Goal: Task Accomplishment & Management: Manage account settings

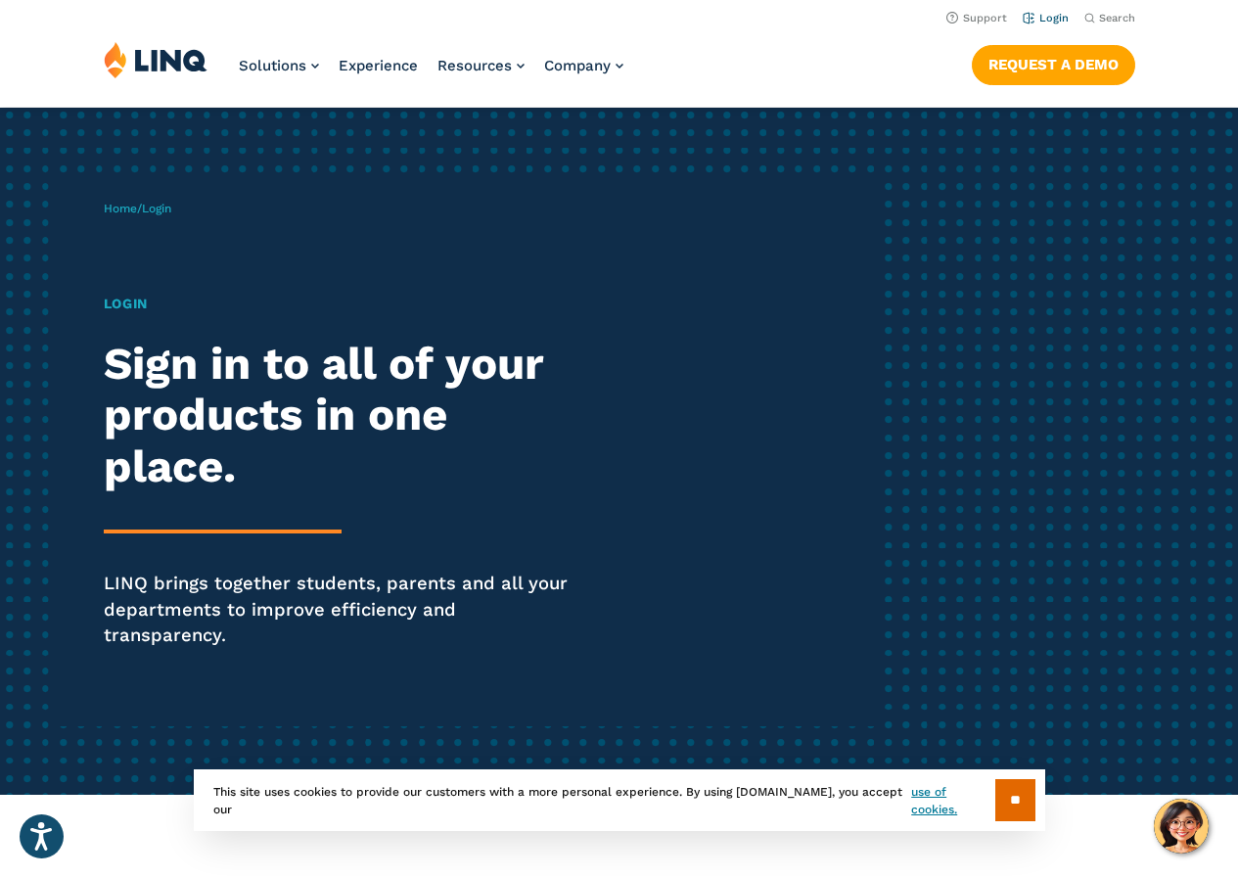
click at [1059, 20] on link "Login" at bounding box center [1046, 18] width 46 height 13
click at [1057, 22] on link "Login" at bounding box center [1046, 18] width 46 height 13
click at [132, 295] on h1 "Login" at bounding box center [342, 304] width 477 height 21
click at [155, 208] on span "Login" at bounding box center [156, 209] width 29 height 14
click at [113, 210] on link "Home" at bounding box center [120, 209] width 33 height 14
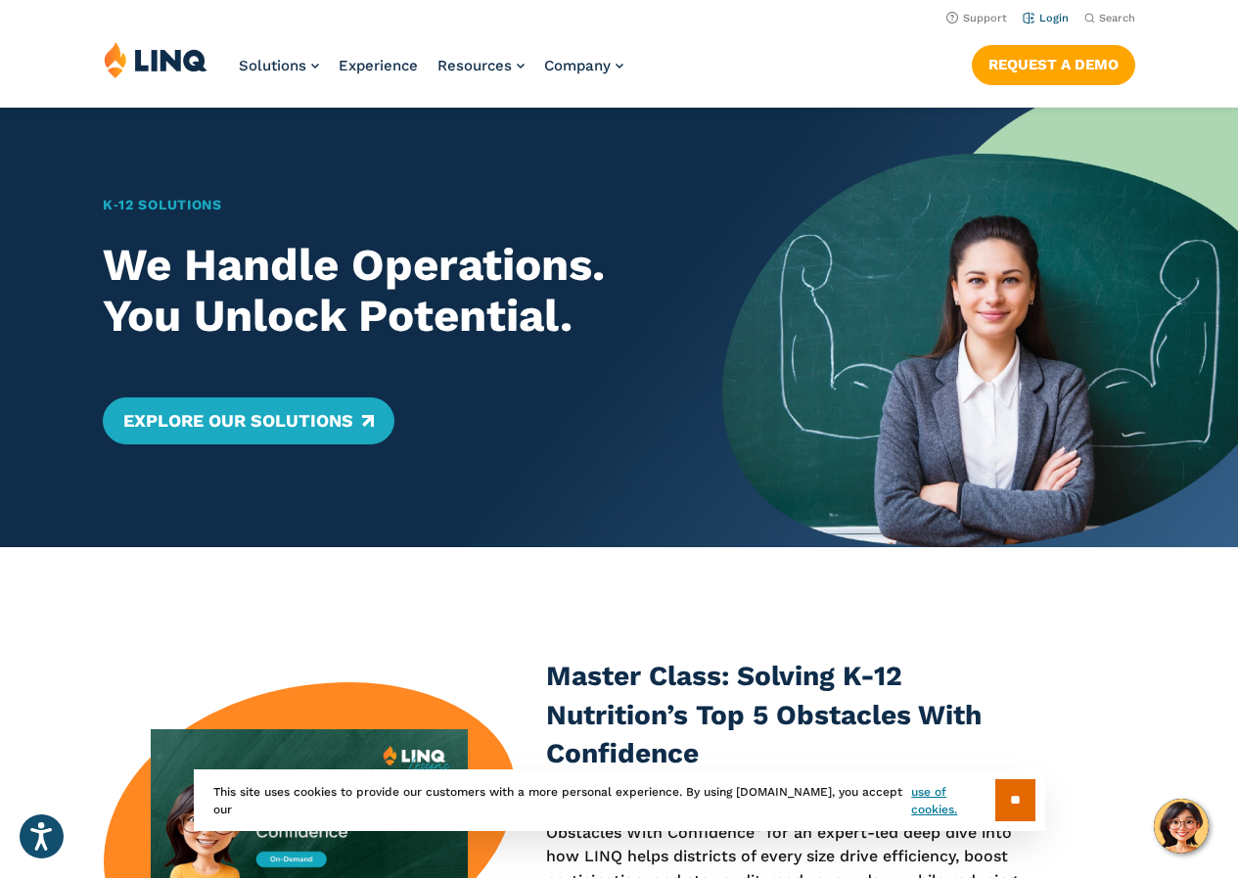
click at [1031, 19] on link "Login" at bounding box center [1046, 18] width 46 height 13
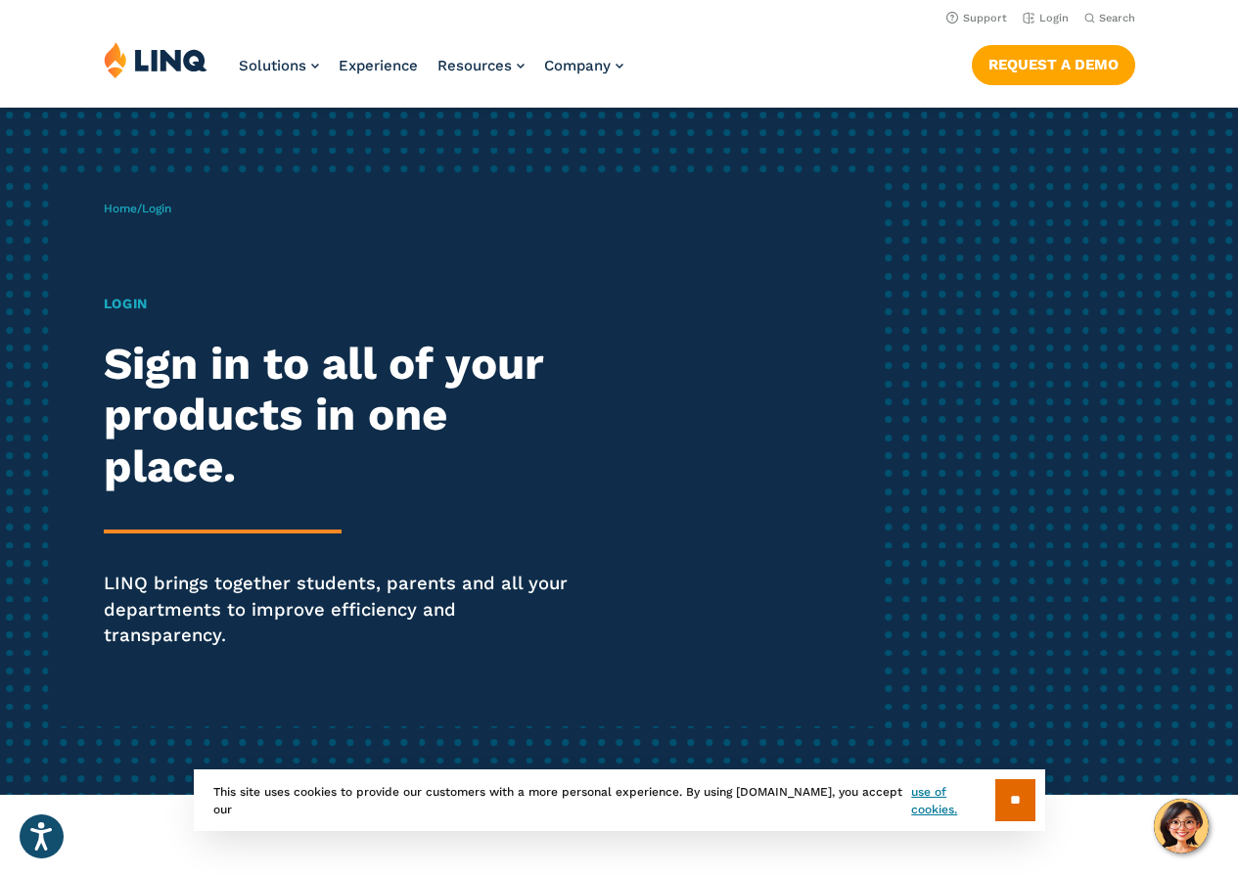
click at [164, 209] on span "Login" at bounding box center [156, 209] width 29 height 14
click at [157, 207] on span "Login" at bounding box center [156, 209] width 29 height 14
click at [1055, 13] on link "Login" at bounding box center [1046, 18] width 46 height 13
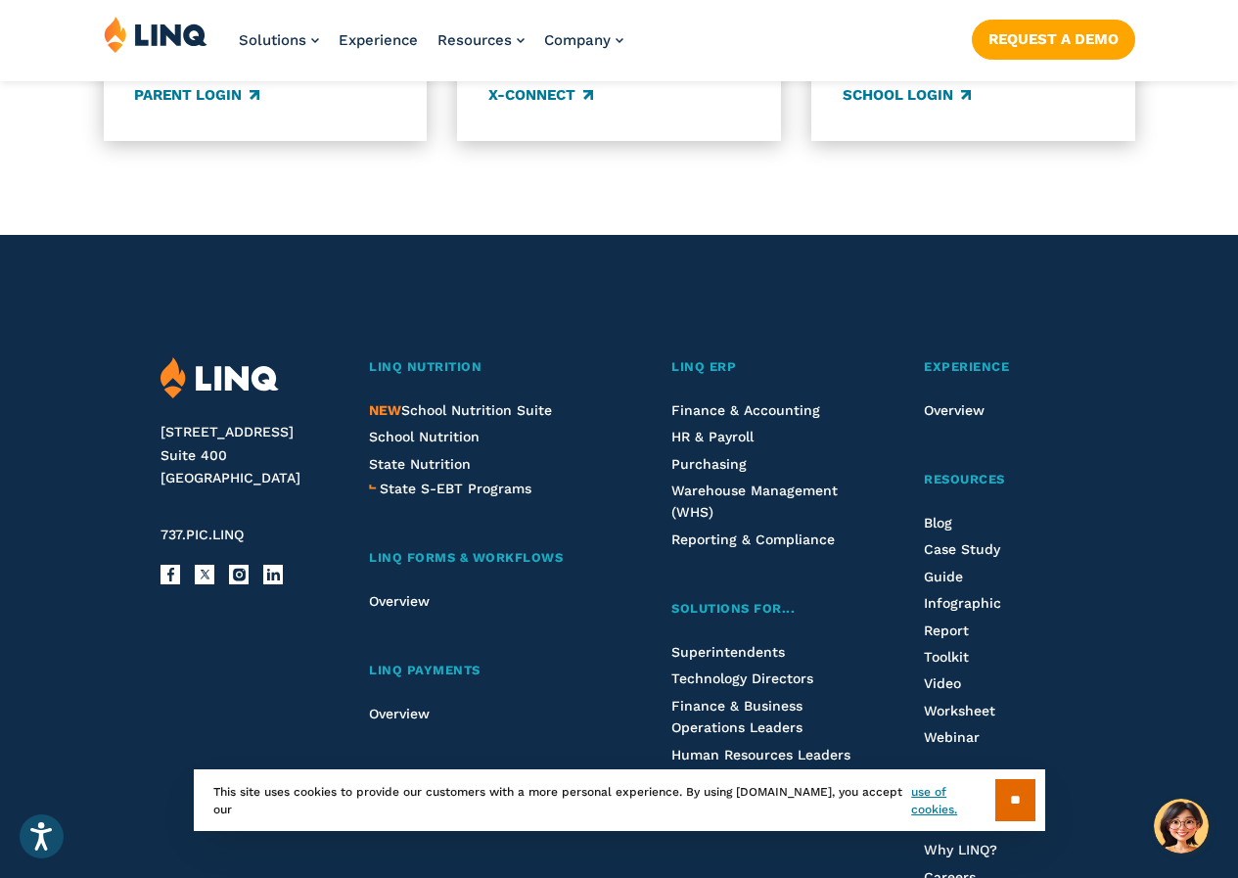
scroll to position [2291, 0]
